Goal: Transaction & Acquisition: Purchase product/service

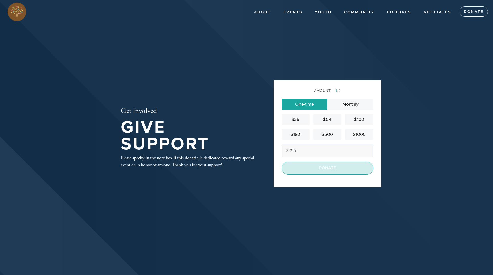
type input "275"
click at [328, 169] on input "Donate" at bounding box center [328, 167] width 92 height 13
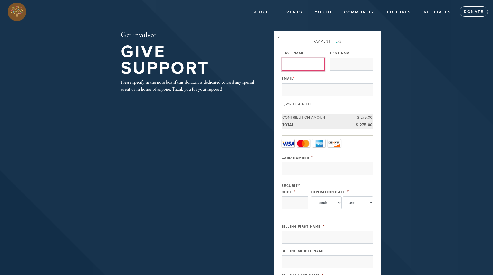
click at [319, 64] on input "First Name" at bounding box center [303, 64] width 43 height 13
type input "[PERSON_NAME]"
type input "Noorily"
type input "[EMAIL_ADDRESS][DOMAIN_NAME]"
type input "[PERSON_NAME]"
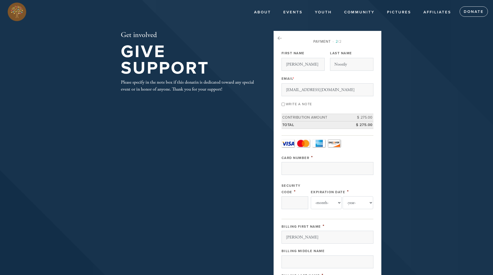
type input "Noorily"
type input "[STREET_ADDRESS]"
type input "San Antonio"
type input "78248-1605"
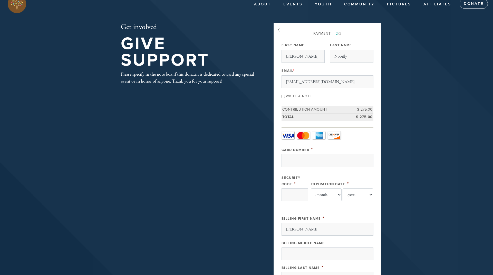
scroll to position [7, 0]
click at [283, 96] on input "Write a note" at bounding box center [283, 96] width 3 height 3
checkbox input "true"
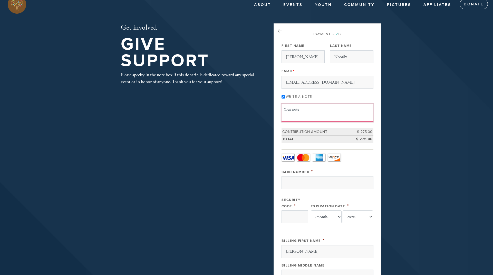
click at [293, 110] on textarea "Message or dedication" at bounding box center [328, 112] width 92 height 17
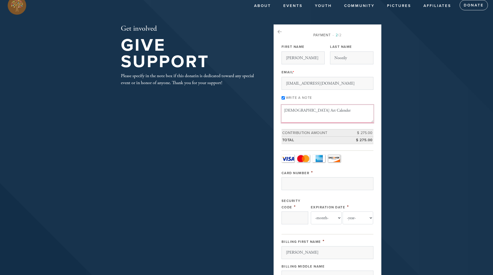
type textarea "[DEMOGRAPHIC_DATA] Art Calendar"
drag, startPoint x: 293, startPoint y: 110, endPoint x: 292, endPoint y: 185, distance: 75.2
click at [292, 185] on input "Card Number" at bounding box center [328, 183] width 92 height 13
type input "[CREDIT_CARD_NUMBER]"
click at [288, 219] on input "Security Code" at bounding box center [295, 217] width 27 height 13
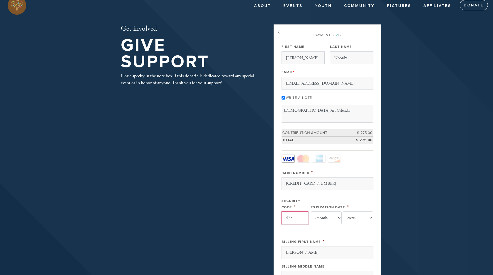
type input "472"
select select "5"
select select "2028"
click at [212, 189] on div "Get involved Give Support Please specify in the note box if this donatin is ded…" at bounding box center [246, 234] width 277 height 421
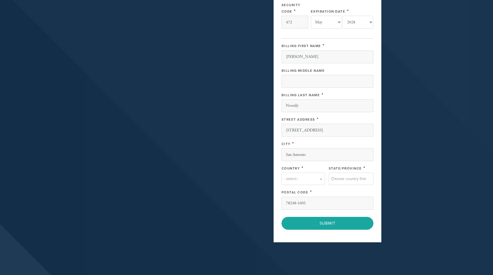
scroll to position [202, 0]
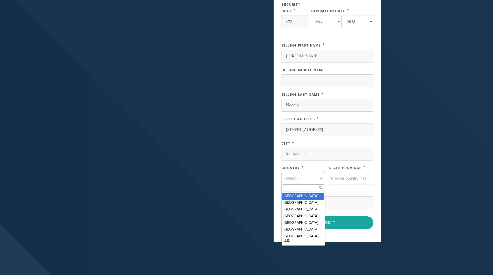
type input "y"
type input "unit"
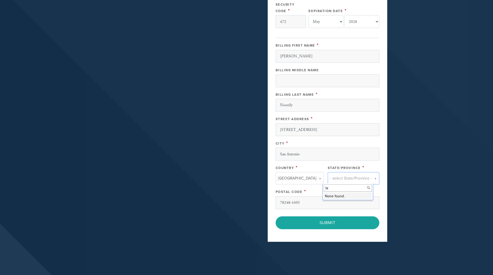
type input "t"
type input "tex"
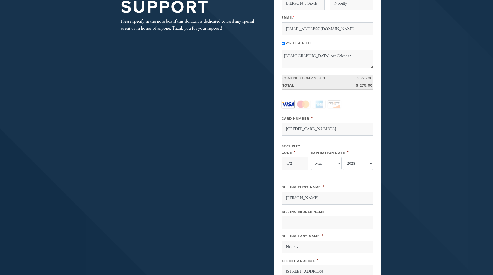
scroll to position [61, 0]
click at [321, 128] on input "[CREDIT_CARD_NUMBER]" at bounding box center [328, 129] width 92 height 13
type input "[CREDIT_CARD_NUMBER]"
type input "[PERSON_NAME]"
click at [360, 184] on div "Billing First Name *" at bounding box center [328, 187] width 92 height 6
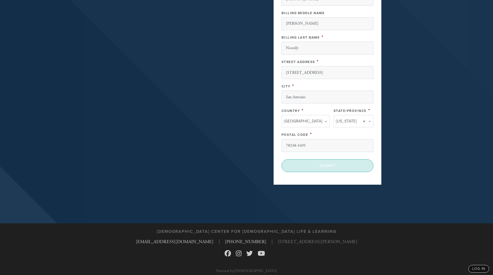
scroll to position [260, 0]
click at [323, 166] on input "Submit" at bounding box center [328, 164] width 92 height 13
